Goal: Information Seeking & Learning: Learn about a topic

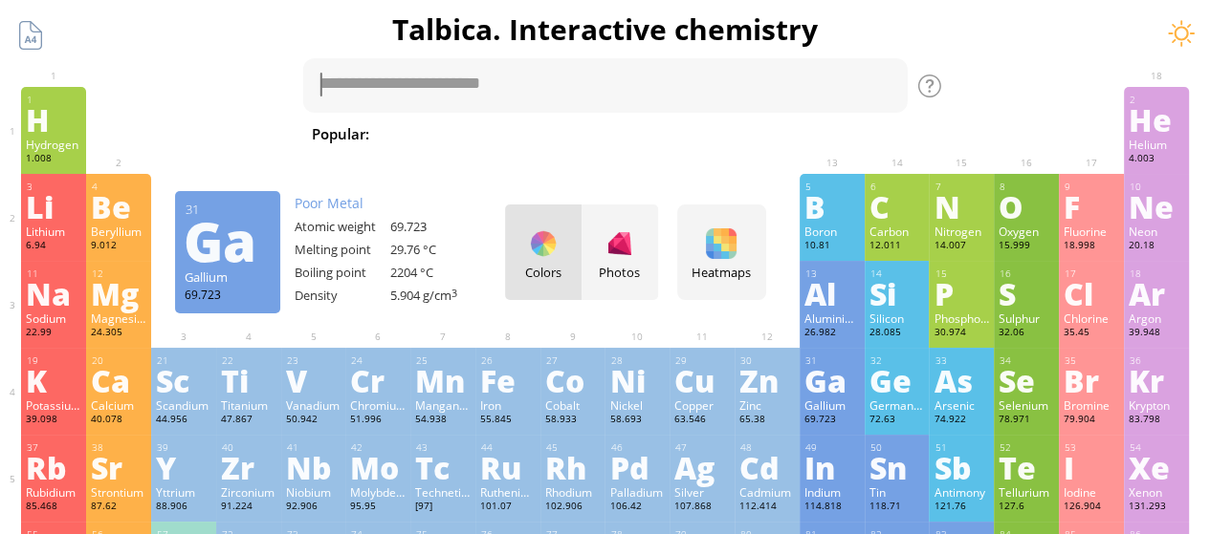
click at [809, 401] on div "31 Ga Gallium 69.723 −5, −4, −3, −2, −1, 0, +1, +2, +3 −5, −4, −3, −2, −1, 0, +…" at bounding box center [831, 391] width 65 height 87
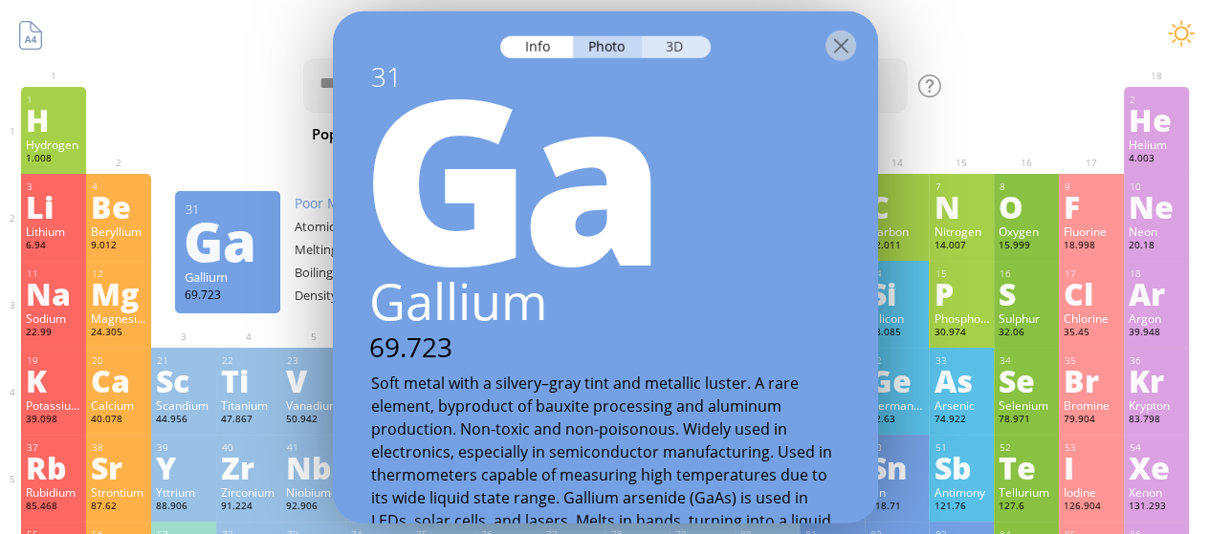
click at [665, 41] on div "3D" at bounding box center [676, 46] width 69 height 22
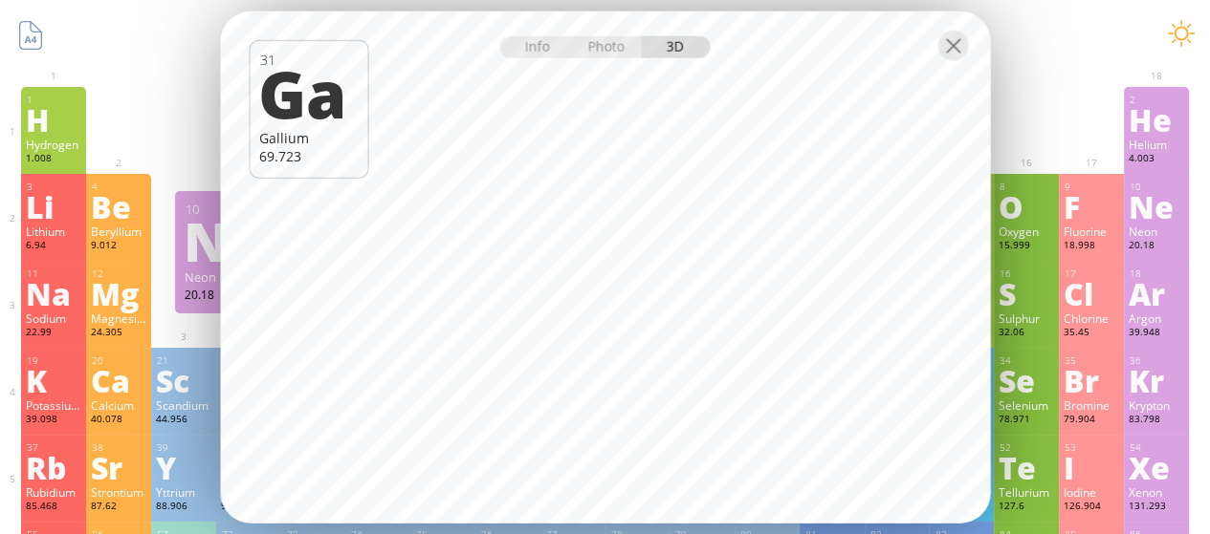
scroll to position [467, 0]
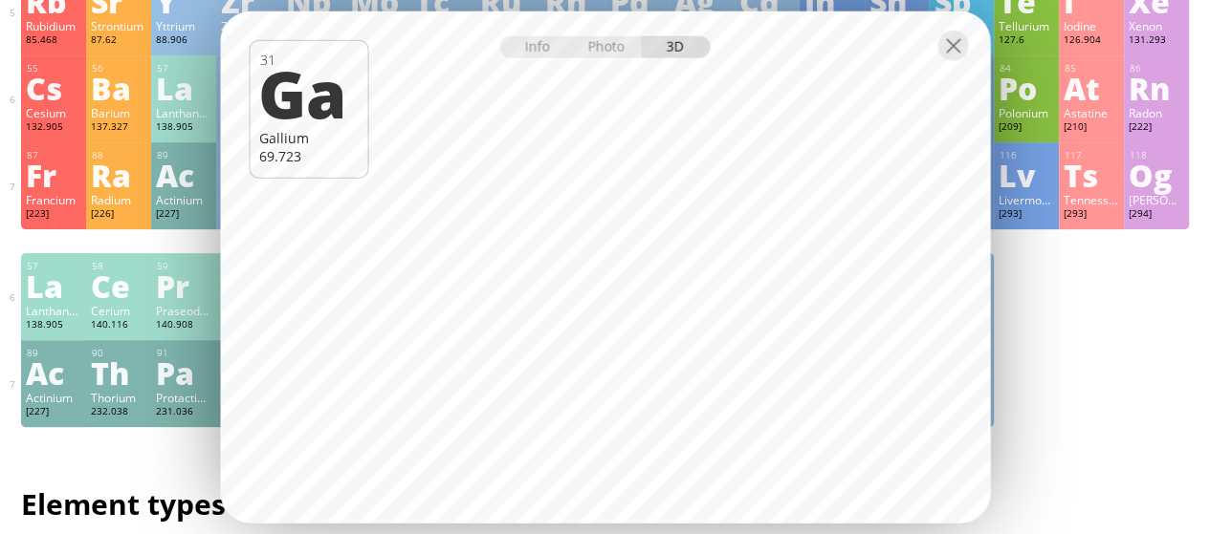
click at [1184, 198] on div "[PERSON_NAME]" at bounding box center [1155, 199] width 55 height 15
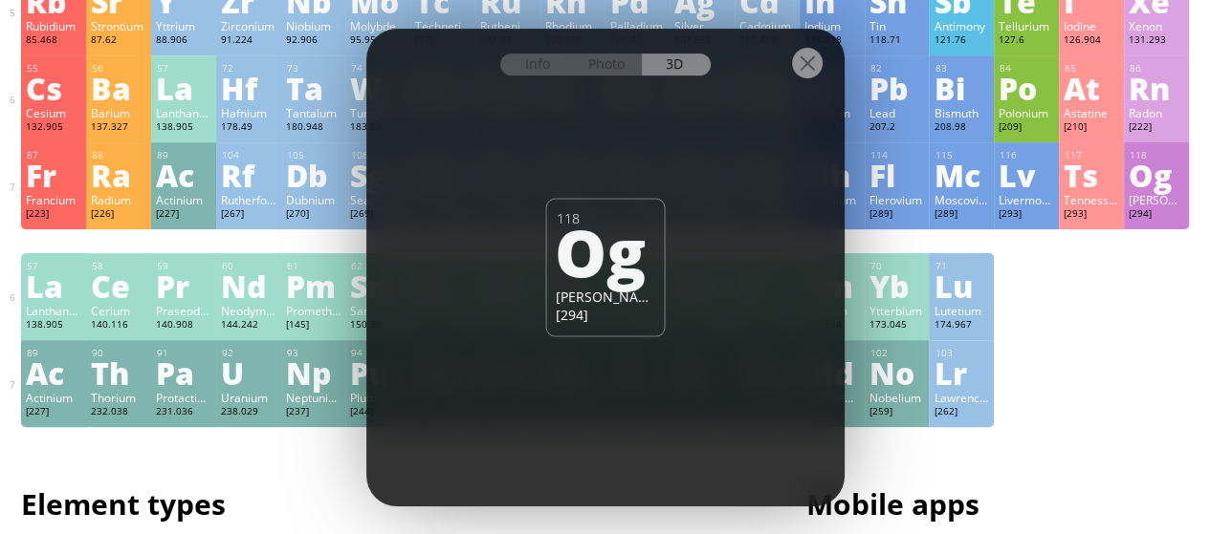
click at [970, 413] on div "[262]" at bounding box center [960, 412] width 55 height 15
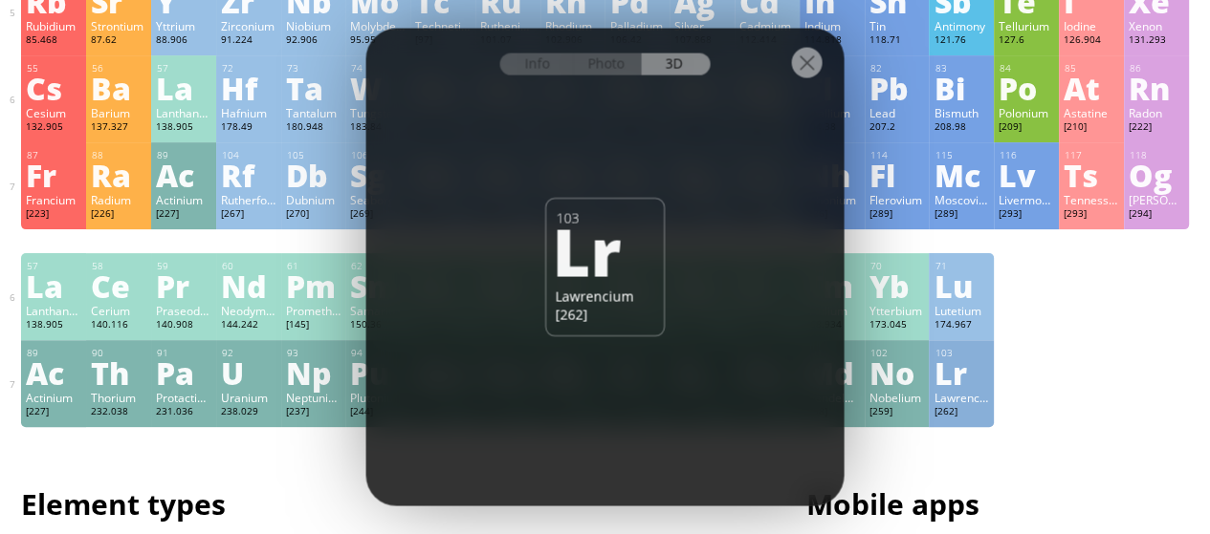
click at [905, 416] on div "[259]" at bounding box center [896, 412] width 55 height 15
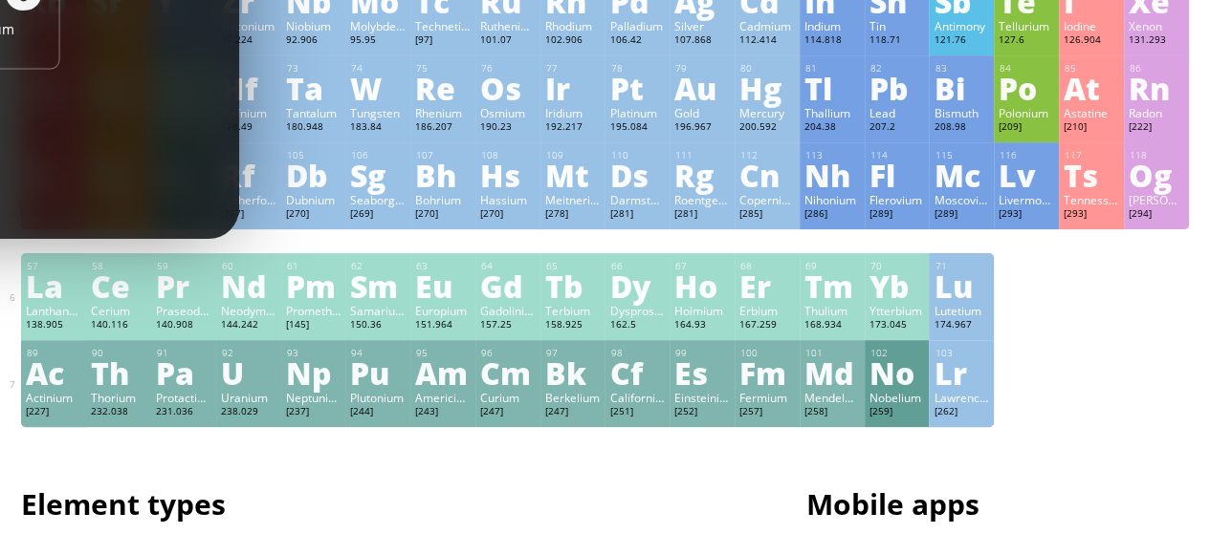
click at [828, 405] on div "Mendelevium" at bounding box center [831, 397] width 55 height 15
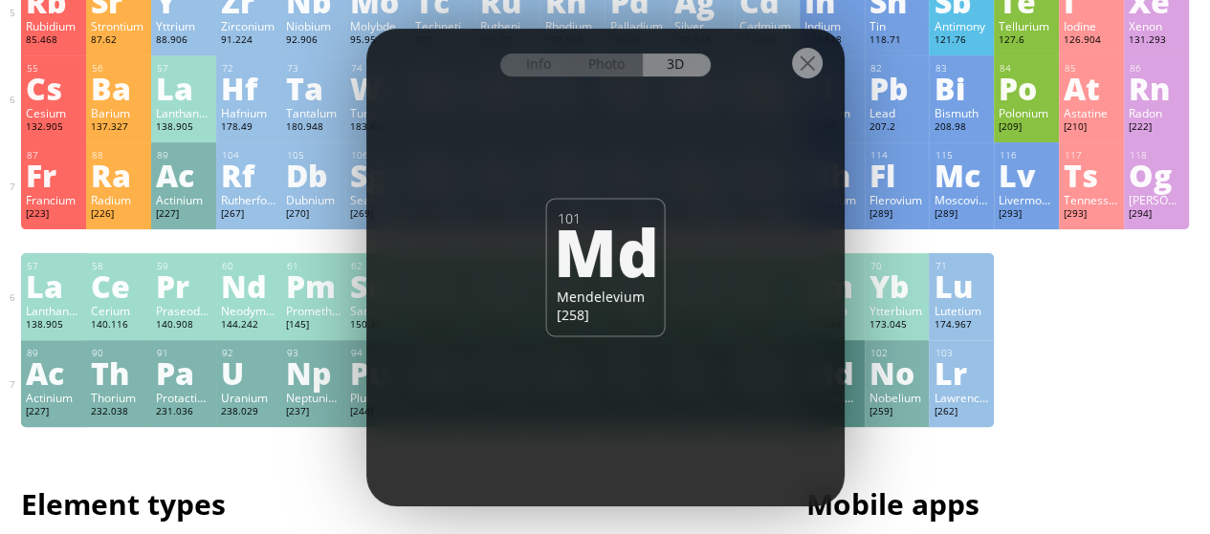
click at [325, 388] on div "Np" at bounding box center [313, 373] width 55 height 31
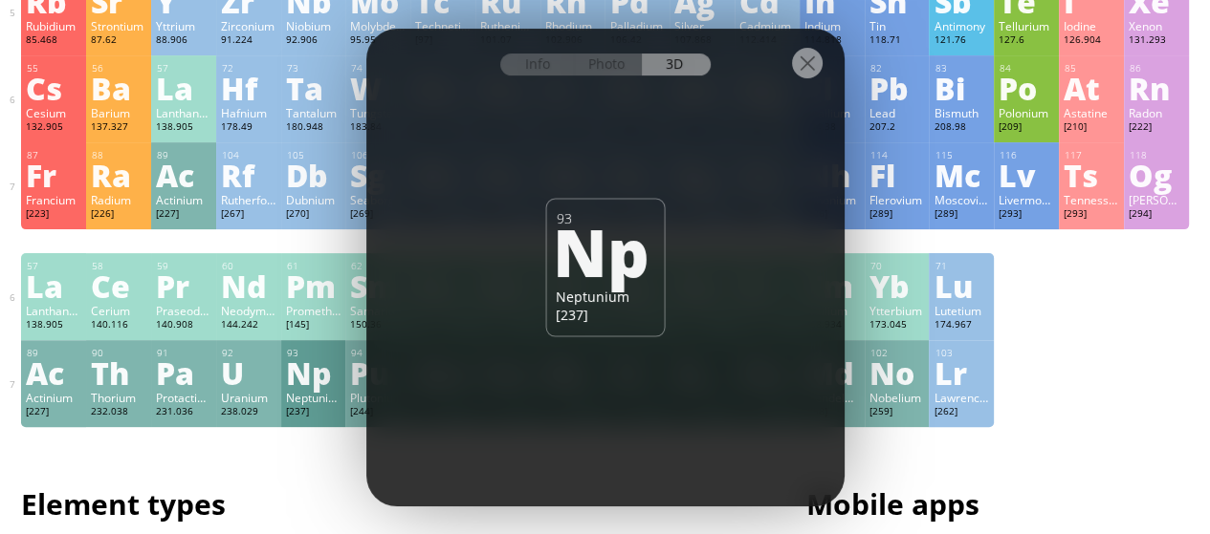
click at [185, 388] on div "Pa" at bounding box center [183, 373] width 55 height 31
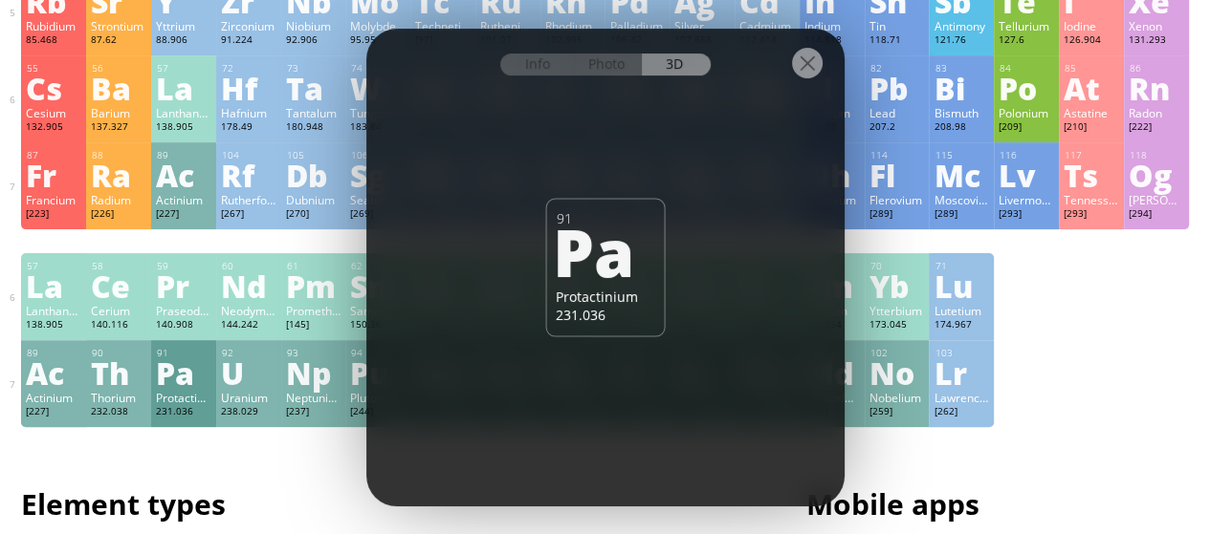
click at [130, 387] on div "Th" at bounding box center [118, 373] width 55 height 31
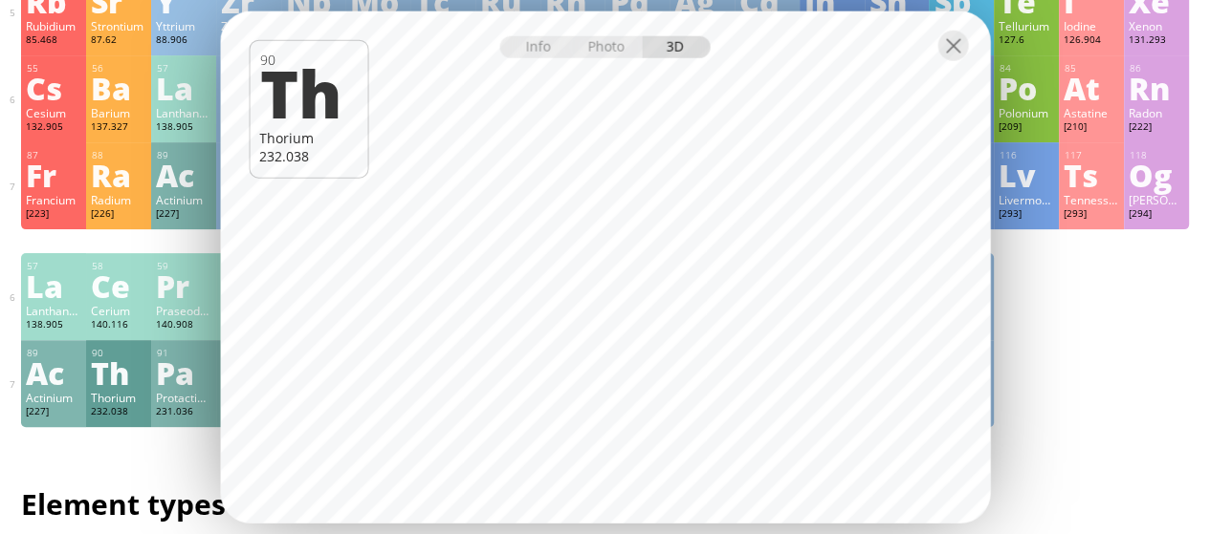
click at [169, 388] on div "Pa" at bounding box center [183, 373] width 55 height 31
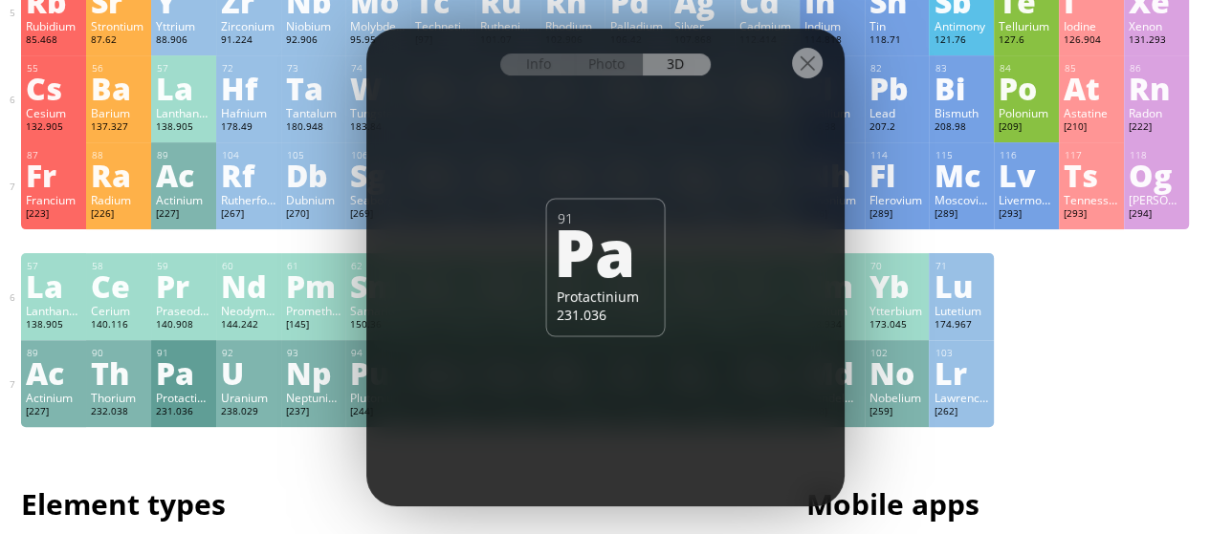
click at [233, 388] on div "U" at bounding box center [248, 373] width 55 height 31
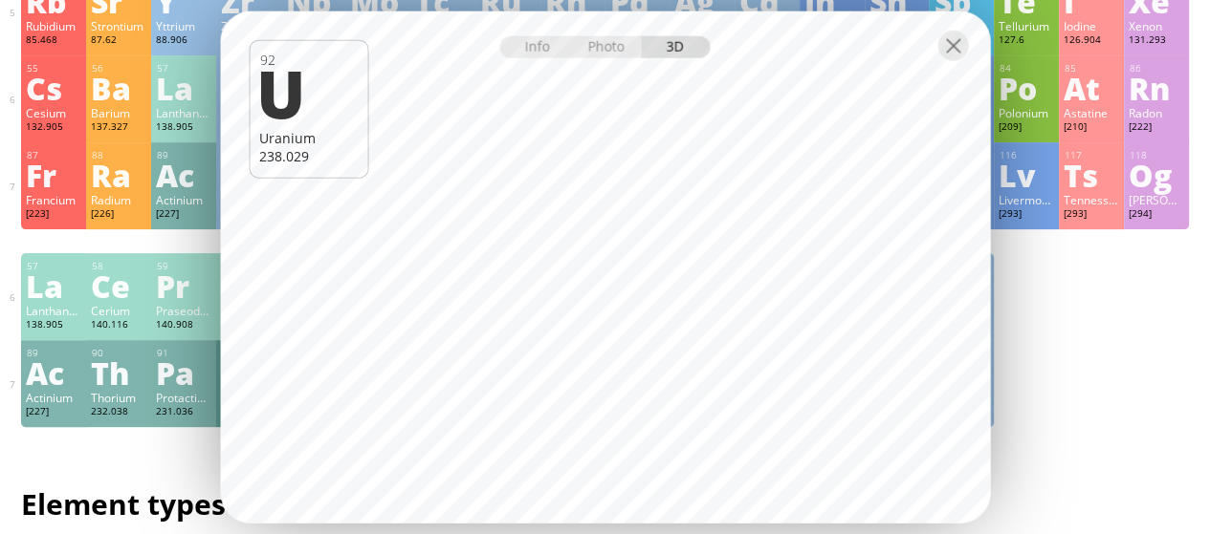
click at [181, 287] on div "Pr" at bounding box center [183, 286] width 55 height 31
